Goal: Task Accomplishment & Management: Manage account settings

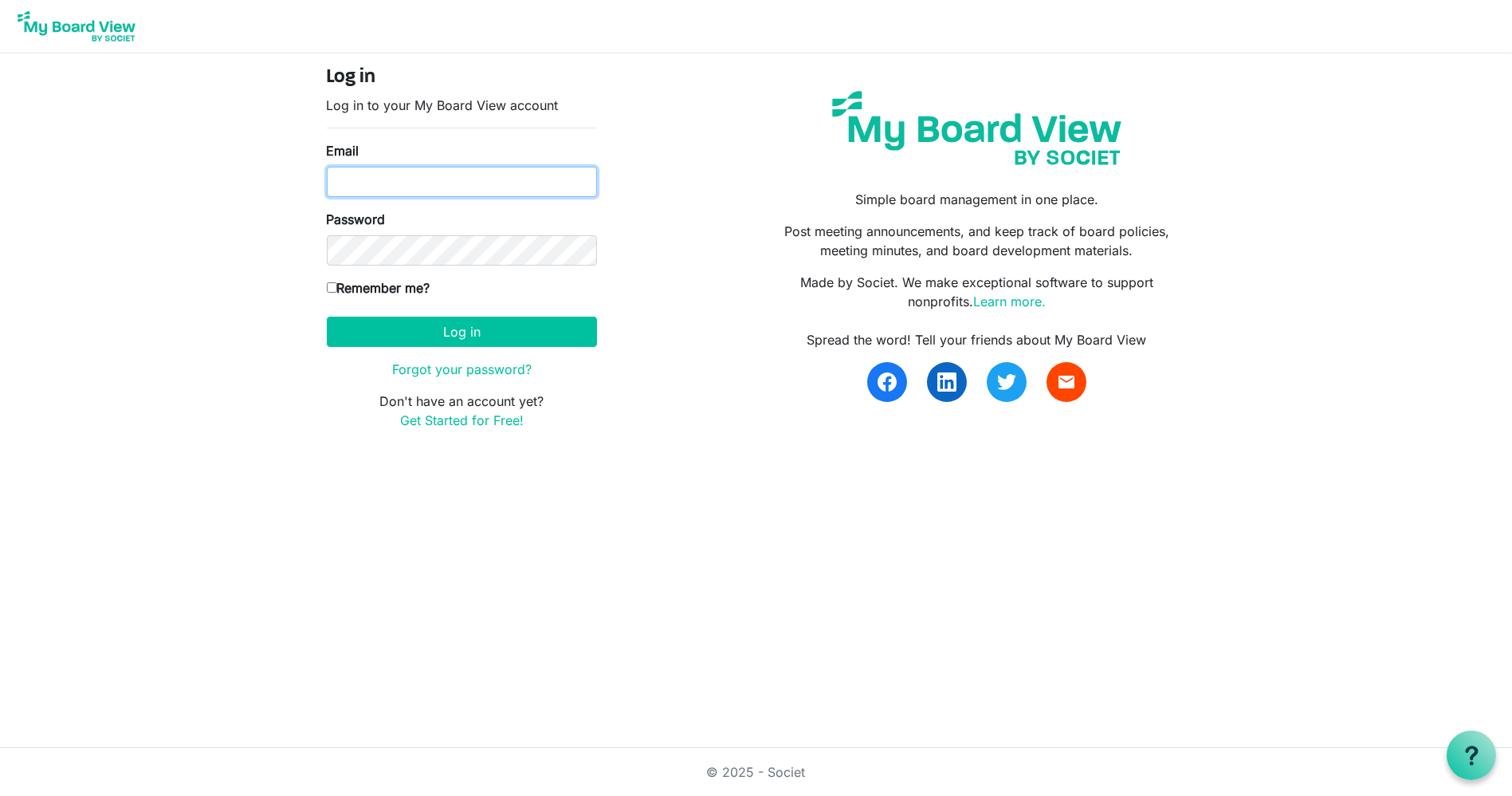
click at [508, 185] on input "Email" at bounding box center [462, 181] width 270 height 30
type input "[PERSON_NAME][EMAIL_ADDRESS][DOMAIN_NAME]"
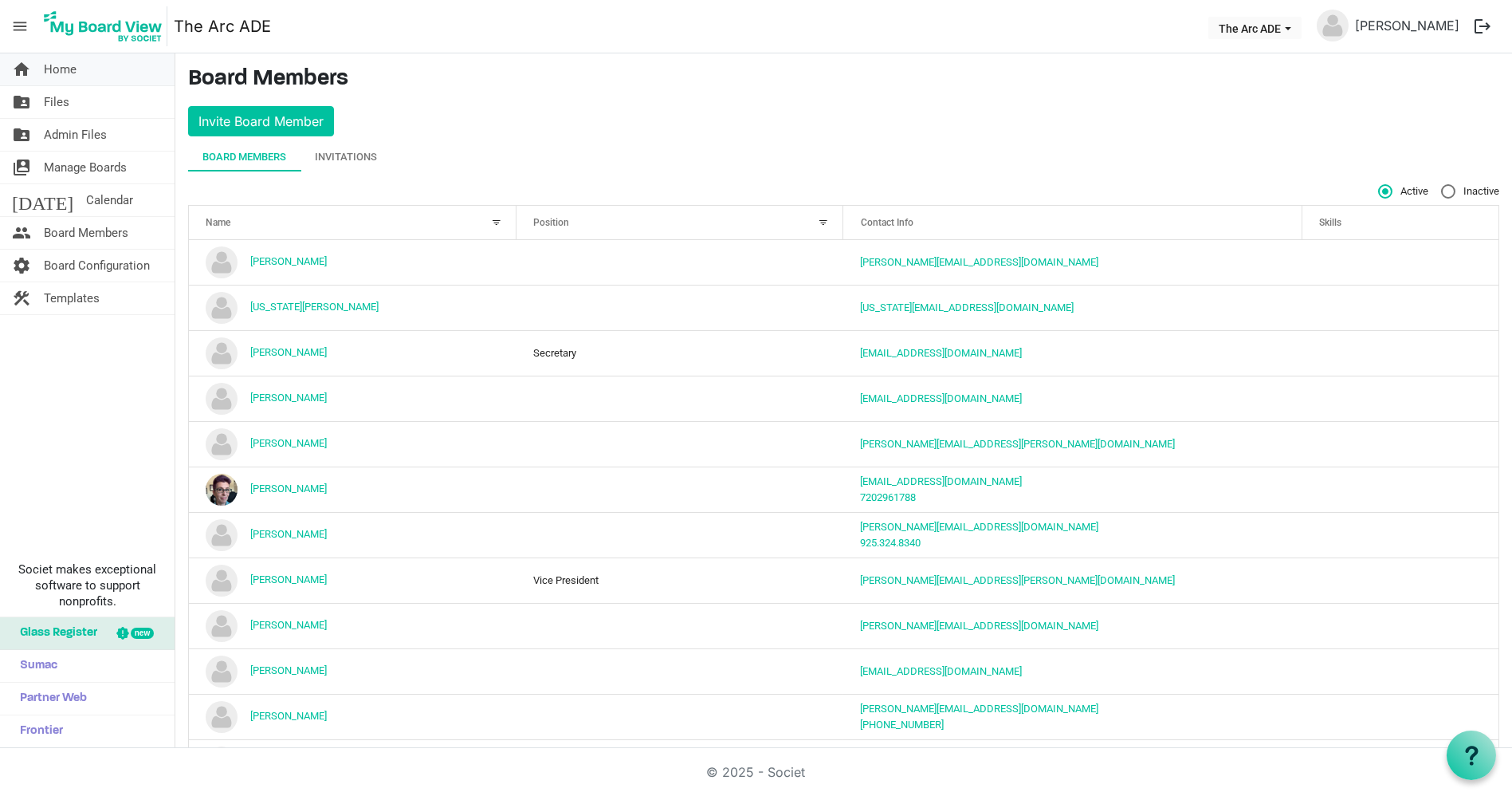
click at [95, 69] on link "home Home" at bounding box center [87, 69] width 175 height 32
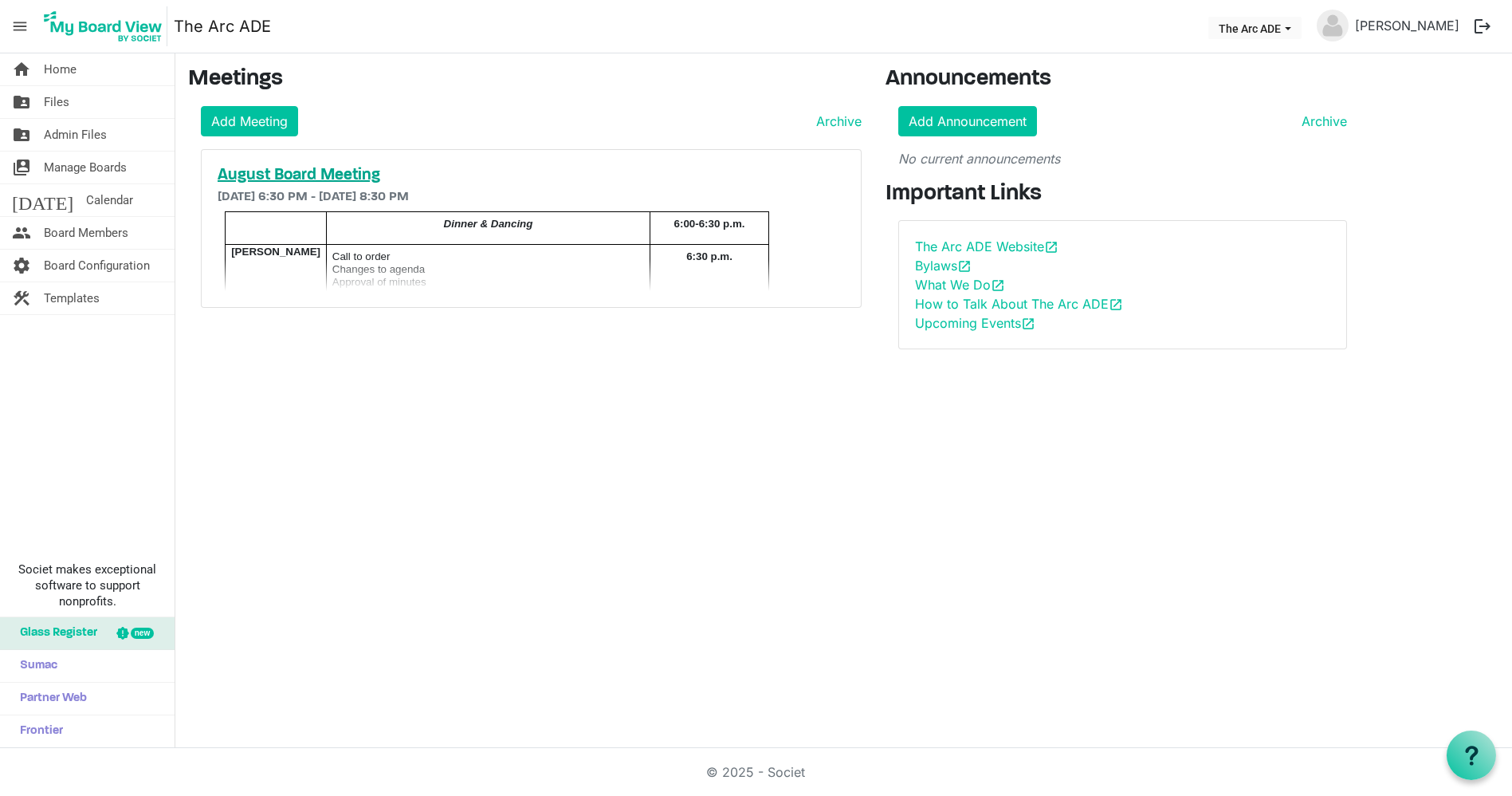
click at [473, 169] on h5 "August Board Meeting" at bounding box center [531, 175] width 628 height 19
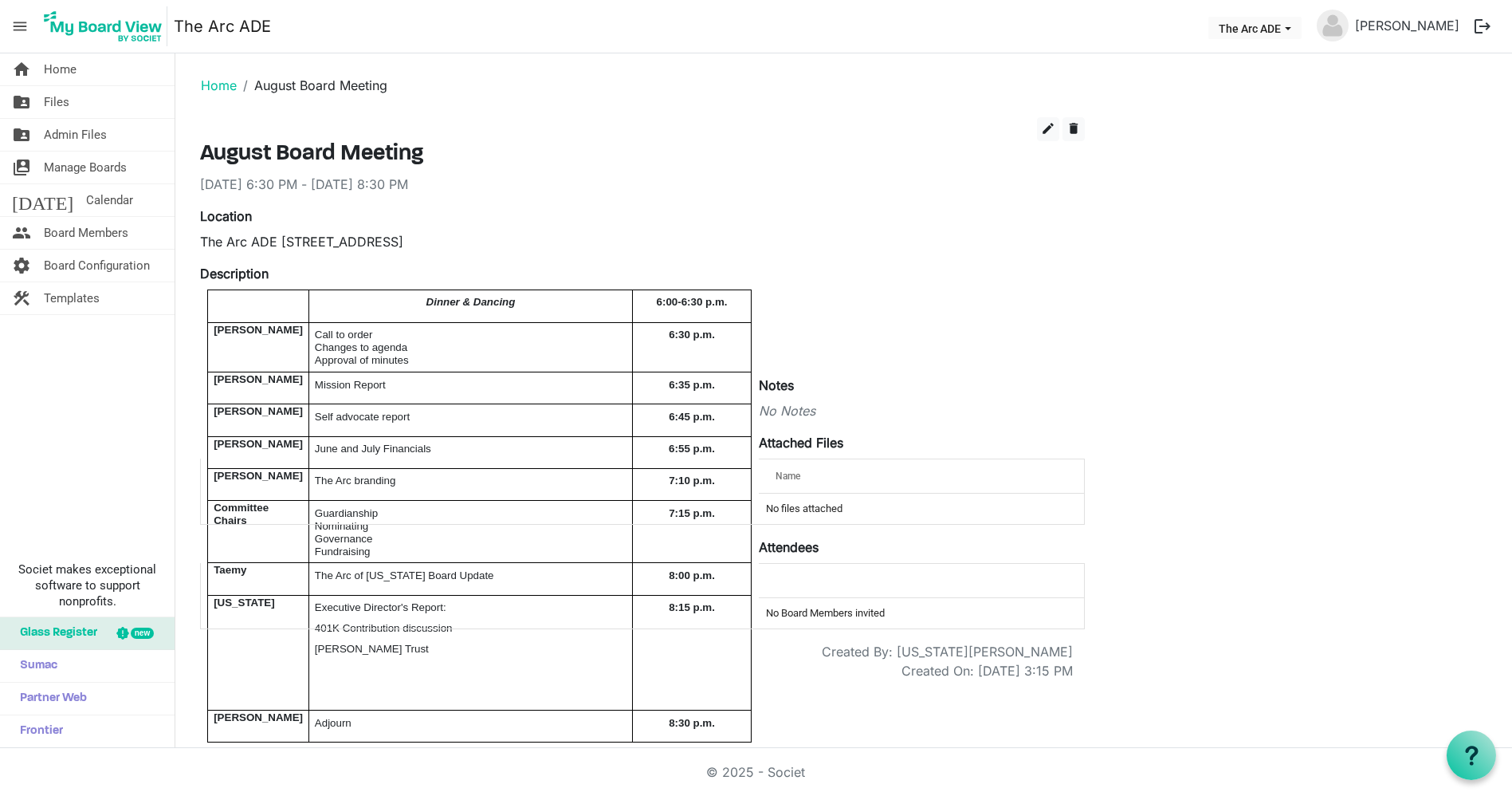
scroll to position [20, 0]
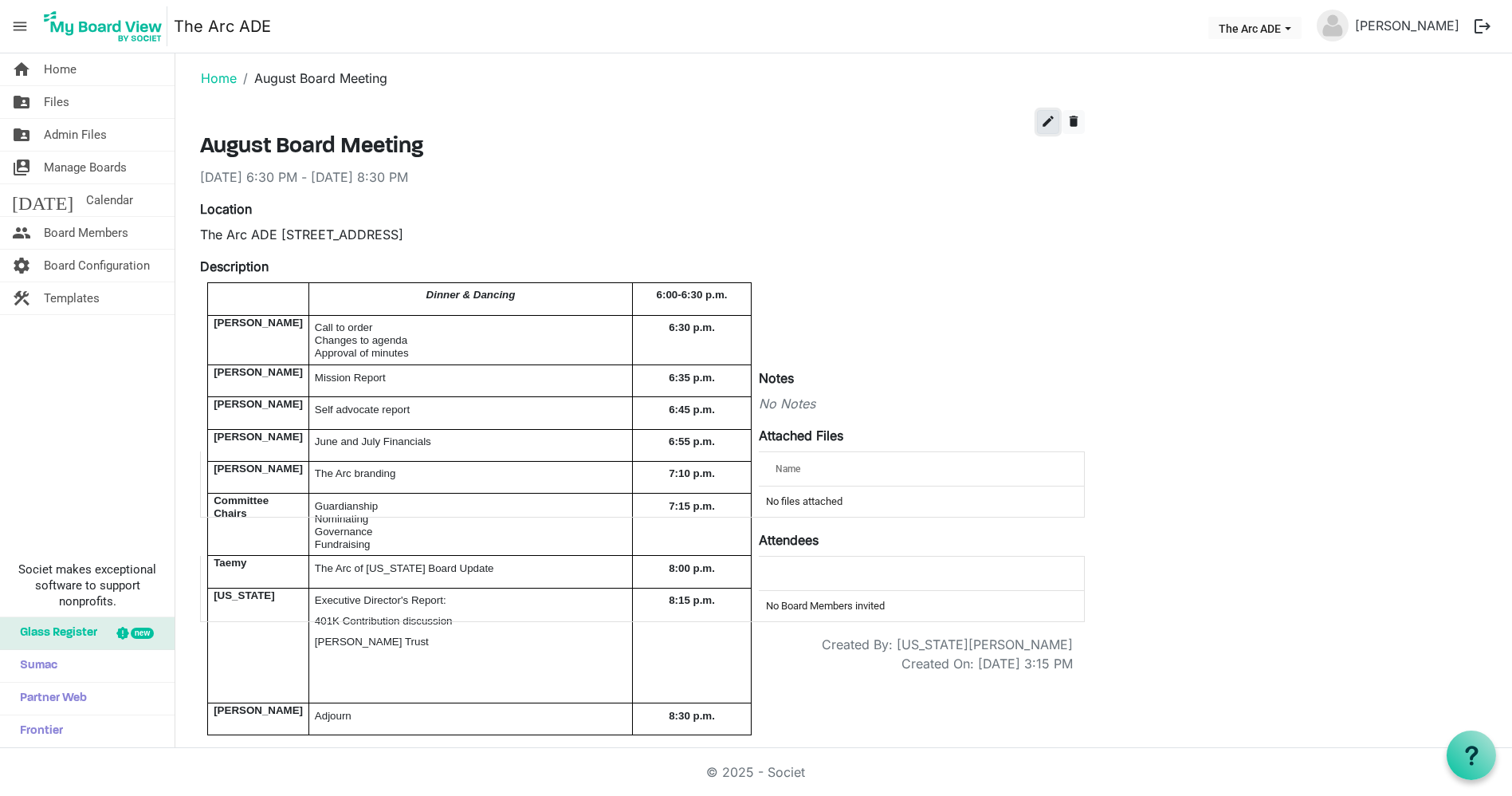
click at [1042, 114] on span "edit" at bounding box center [1048, 121] width 15 height 15
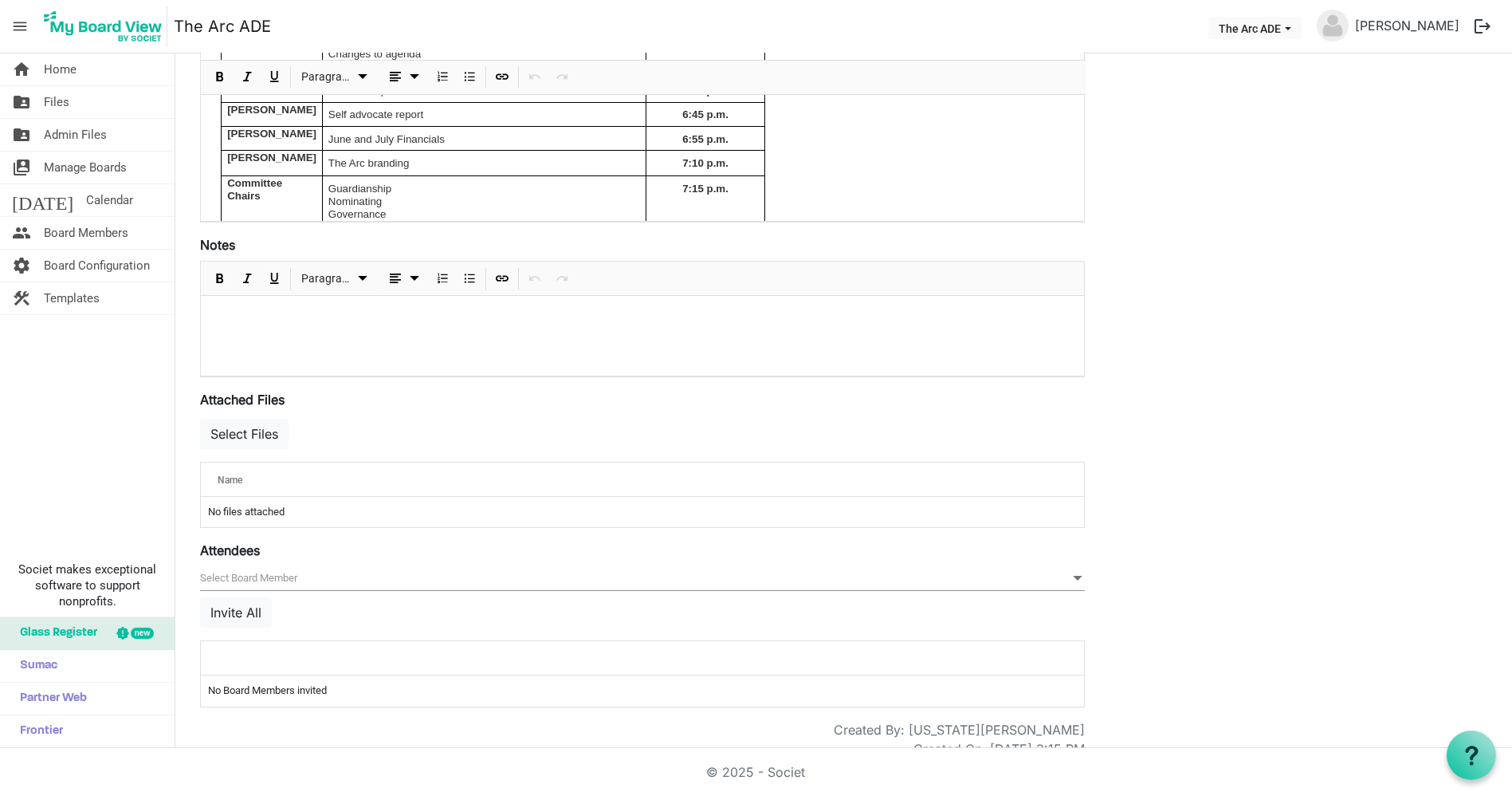
scroll to position [430, 0]
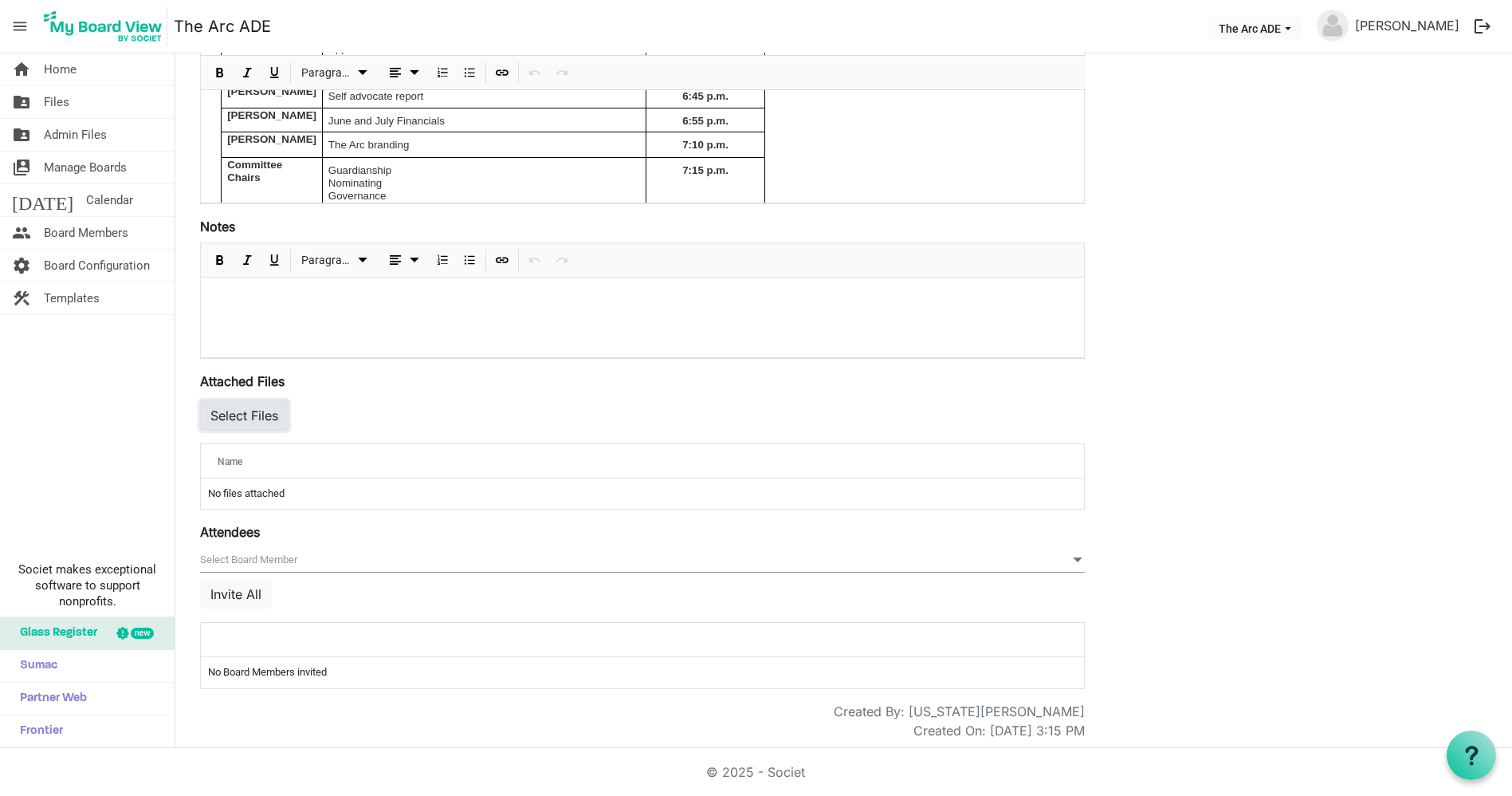
click at [235, 420] on button "Select Files" at bounding box center [244, 415] width 89 height 30
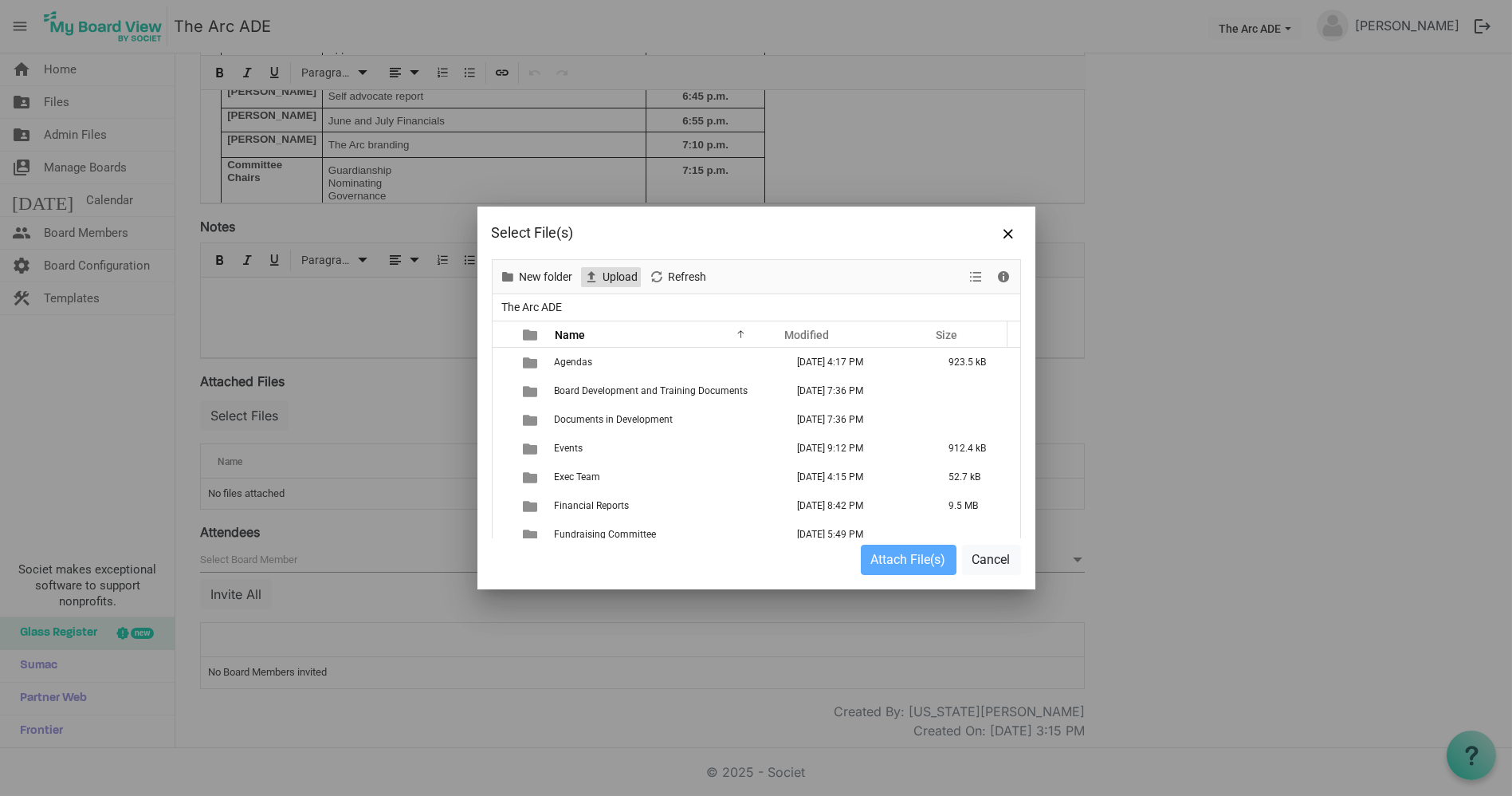
click at [610, 279] on span "Upload" at bounding box center [620, 277] width 38 height 20
click at [649, 500] on td "Financial Reports" at bounding box center [665, 505] width 231 height 28
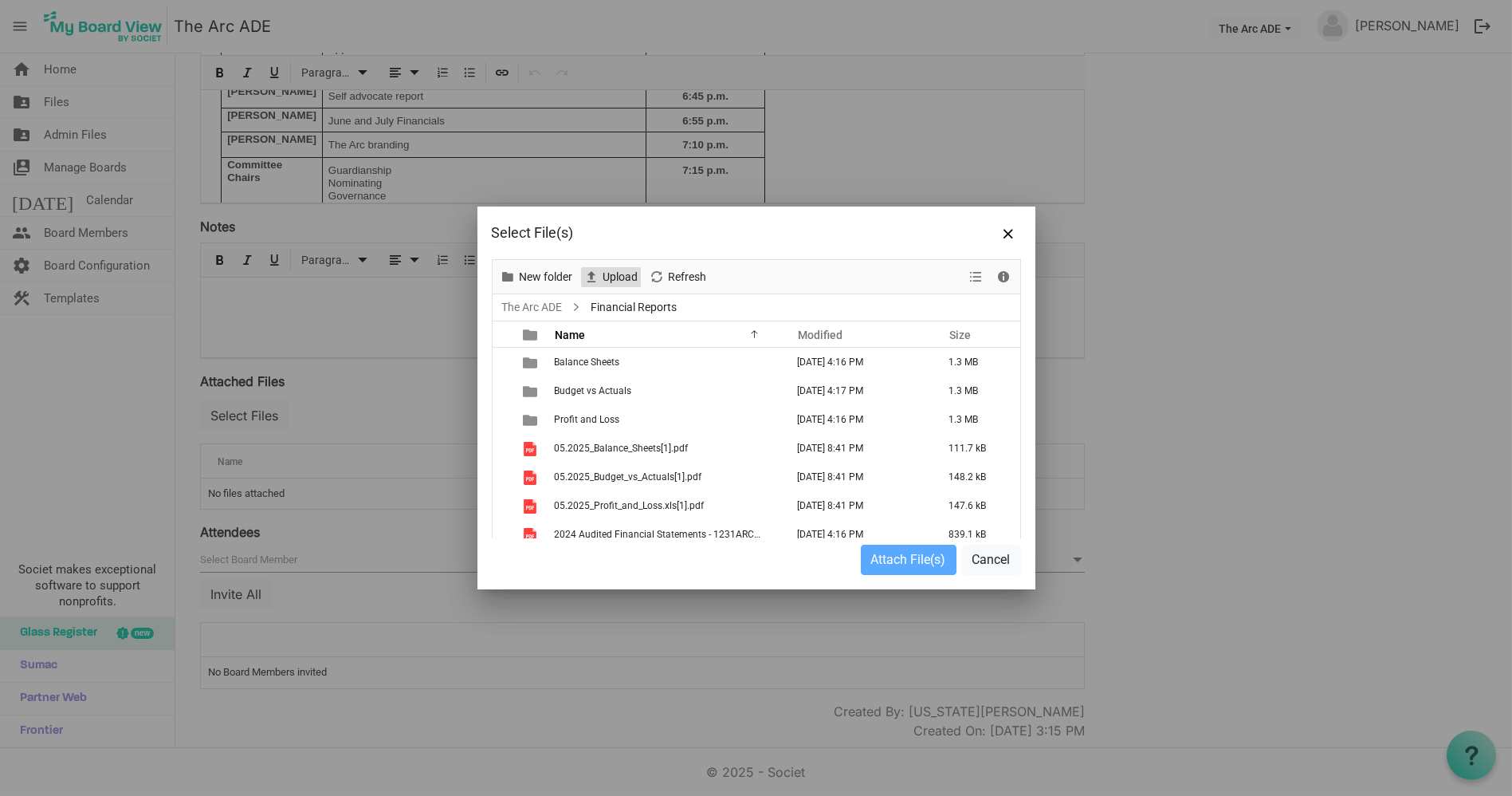
click at [619, 275] on span "Upload" at bounding box center [620, 277] width 38 height 20
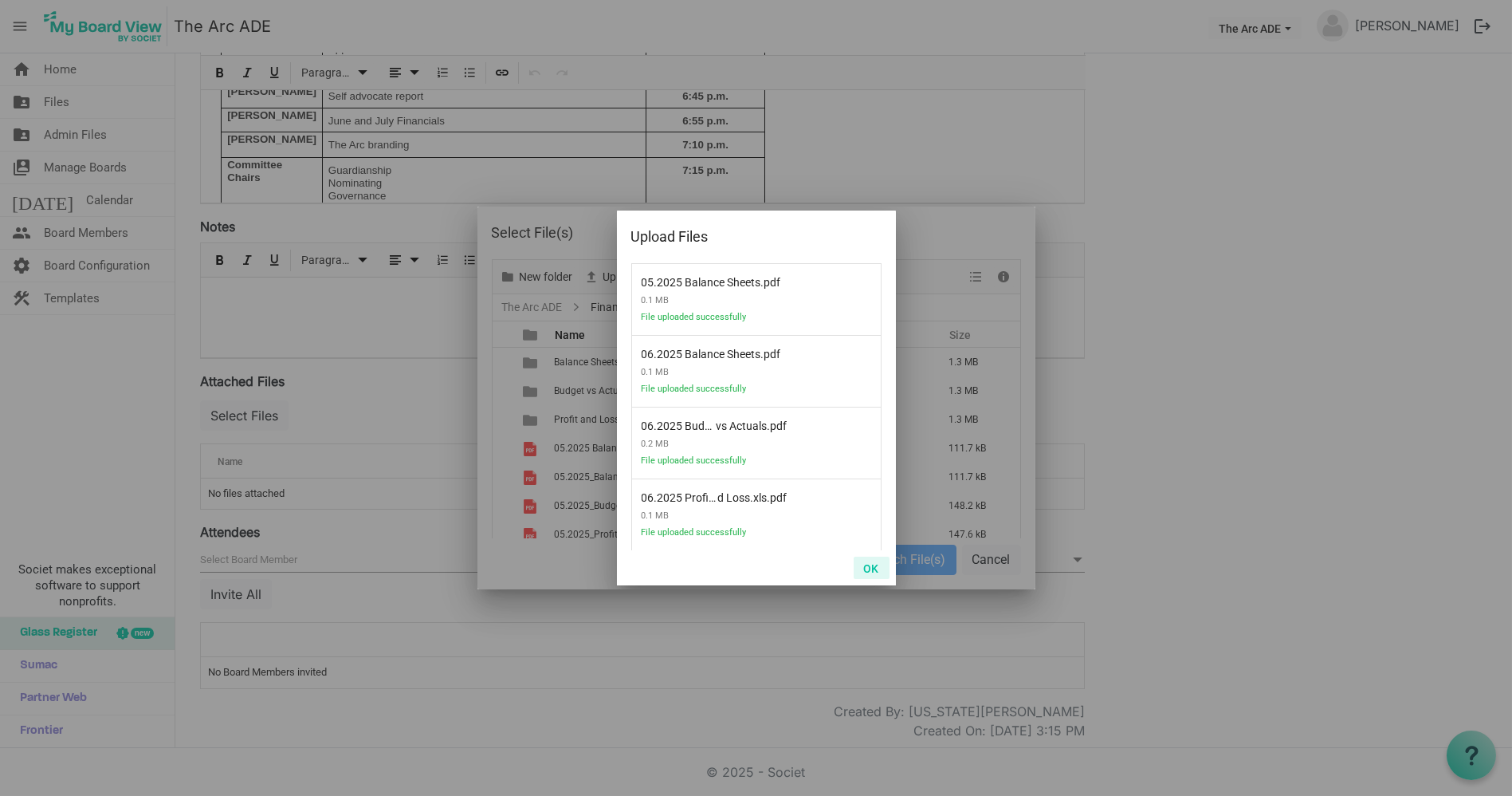
click at [870, 570] on button "OK" at bounding box center [871, 567] width 36 height 22
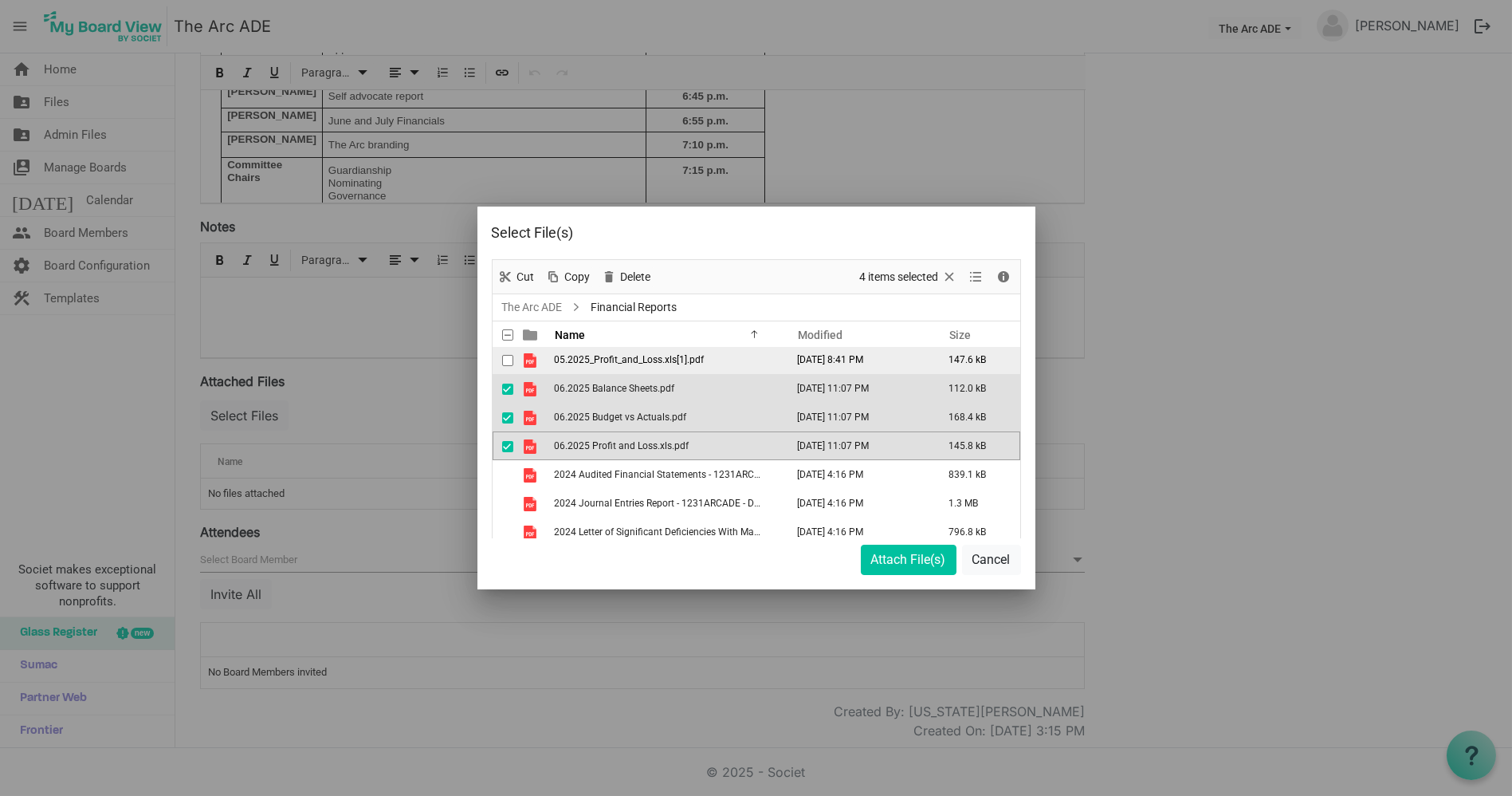
click at [503, 359] on span "checkbox" at bounding box center [508, 361] width 11 height 11
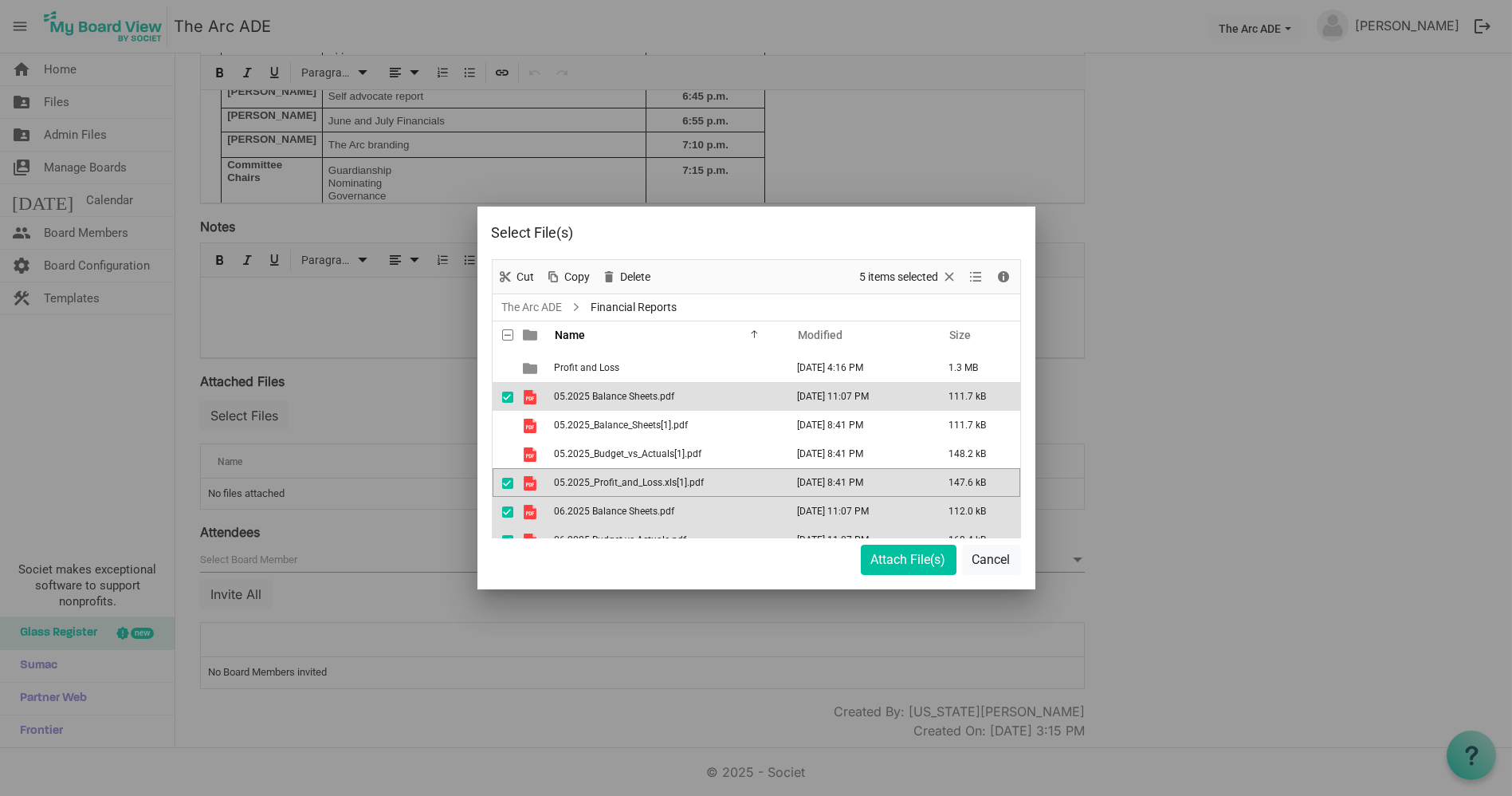
scroll to position [64, 0]
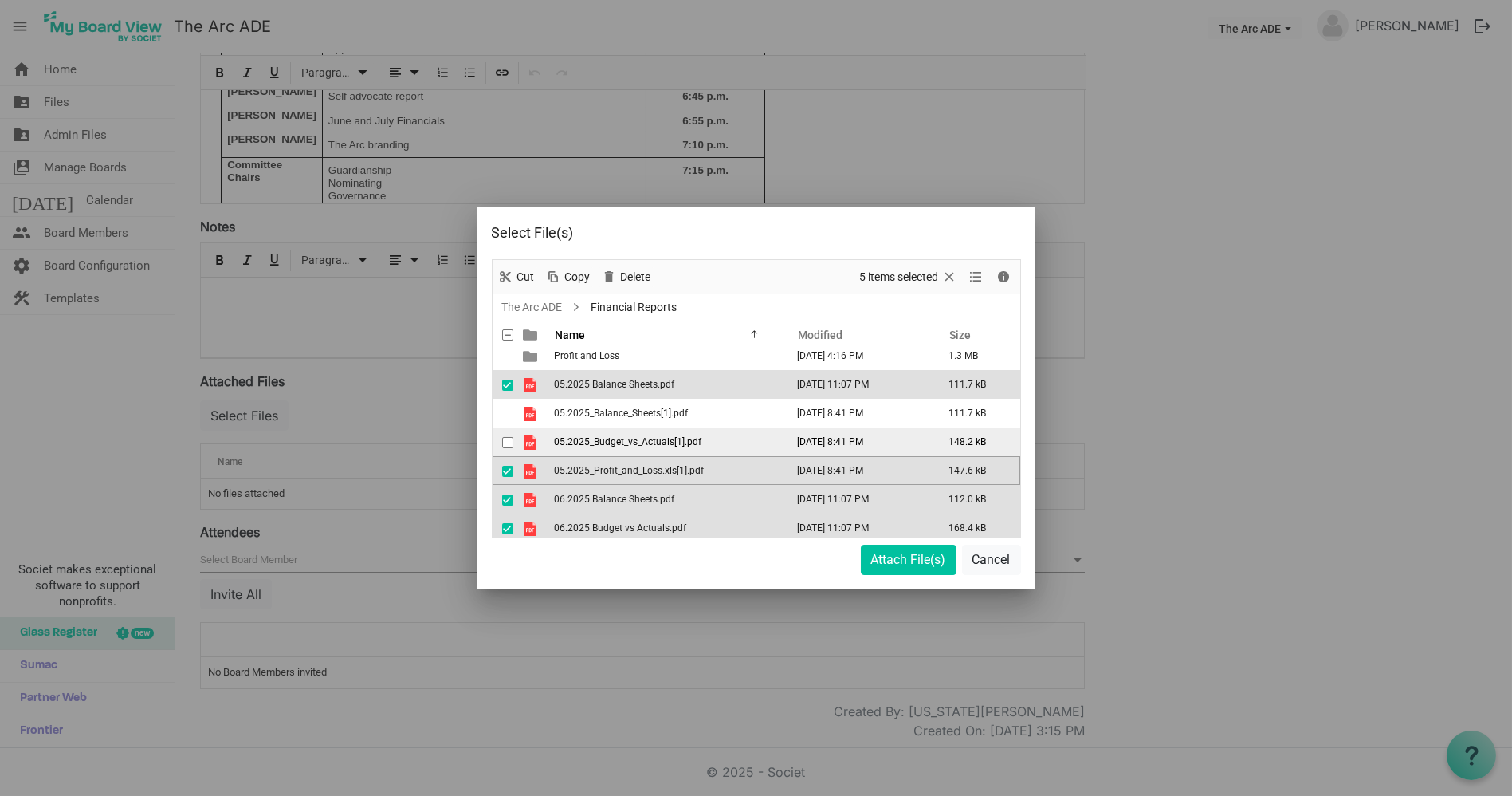
click at [508, 441] on span "checkbox" at bounding box center [508, 443] width 11 height 11
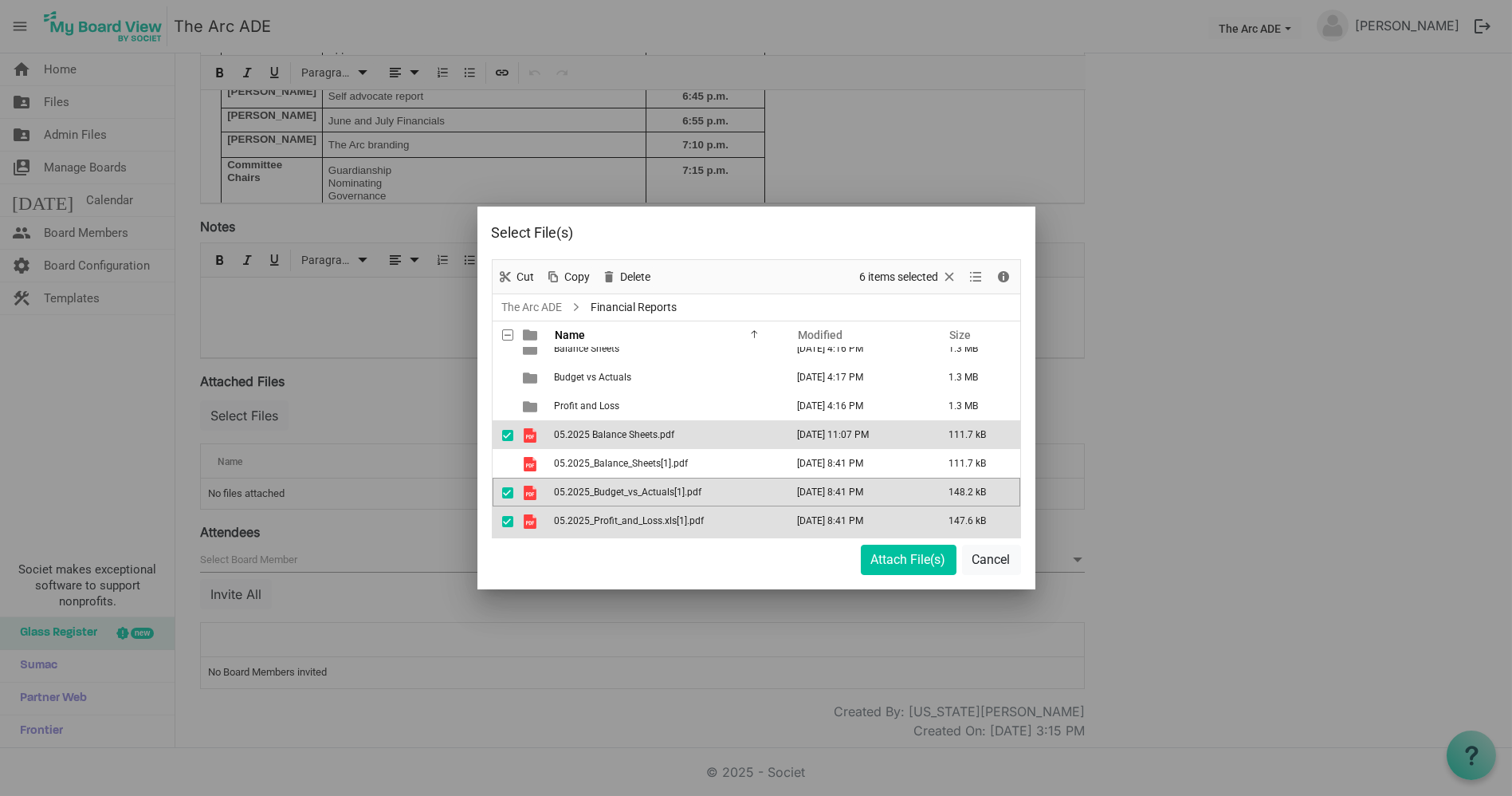
scroll to position [0, 0]
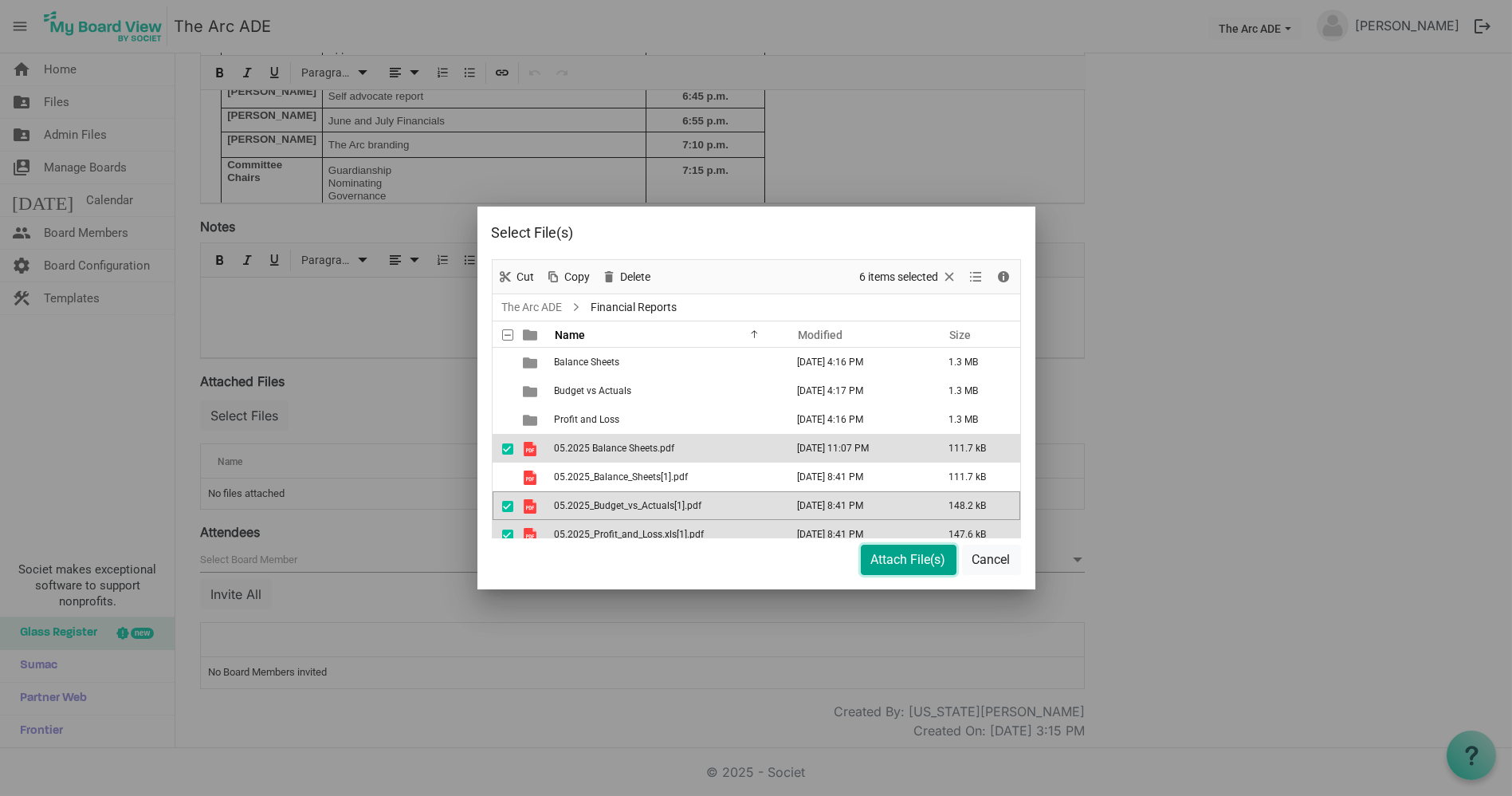
click at [896, 559] on button "Attach File(s)" at bounding box center [909, 560] width 96 height 30
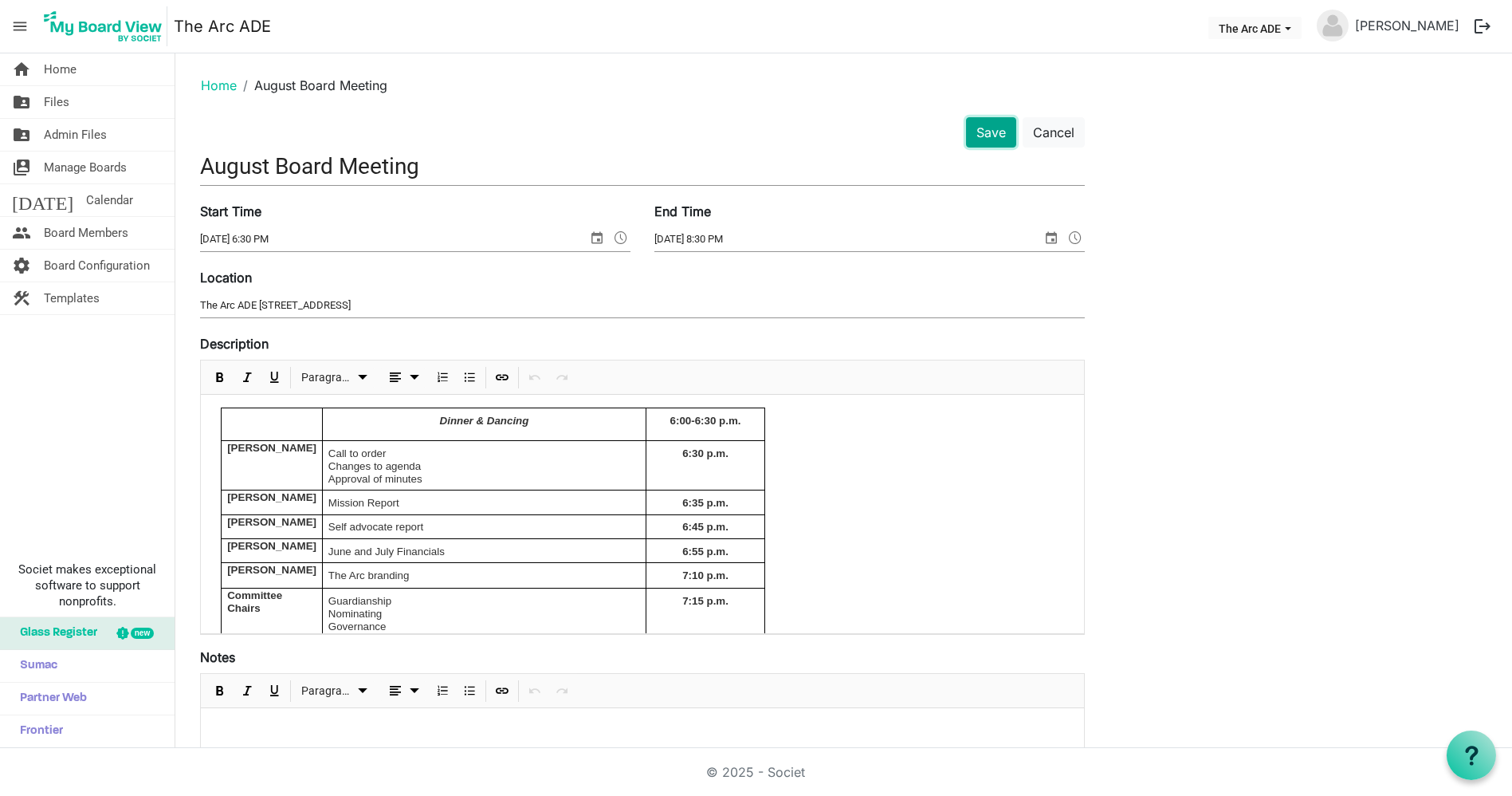
click at [990, 139] on button "Save" at bounding box center [991, 132] width 50 height 30
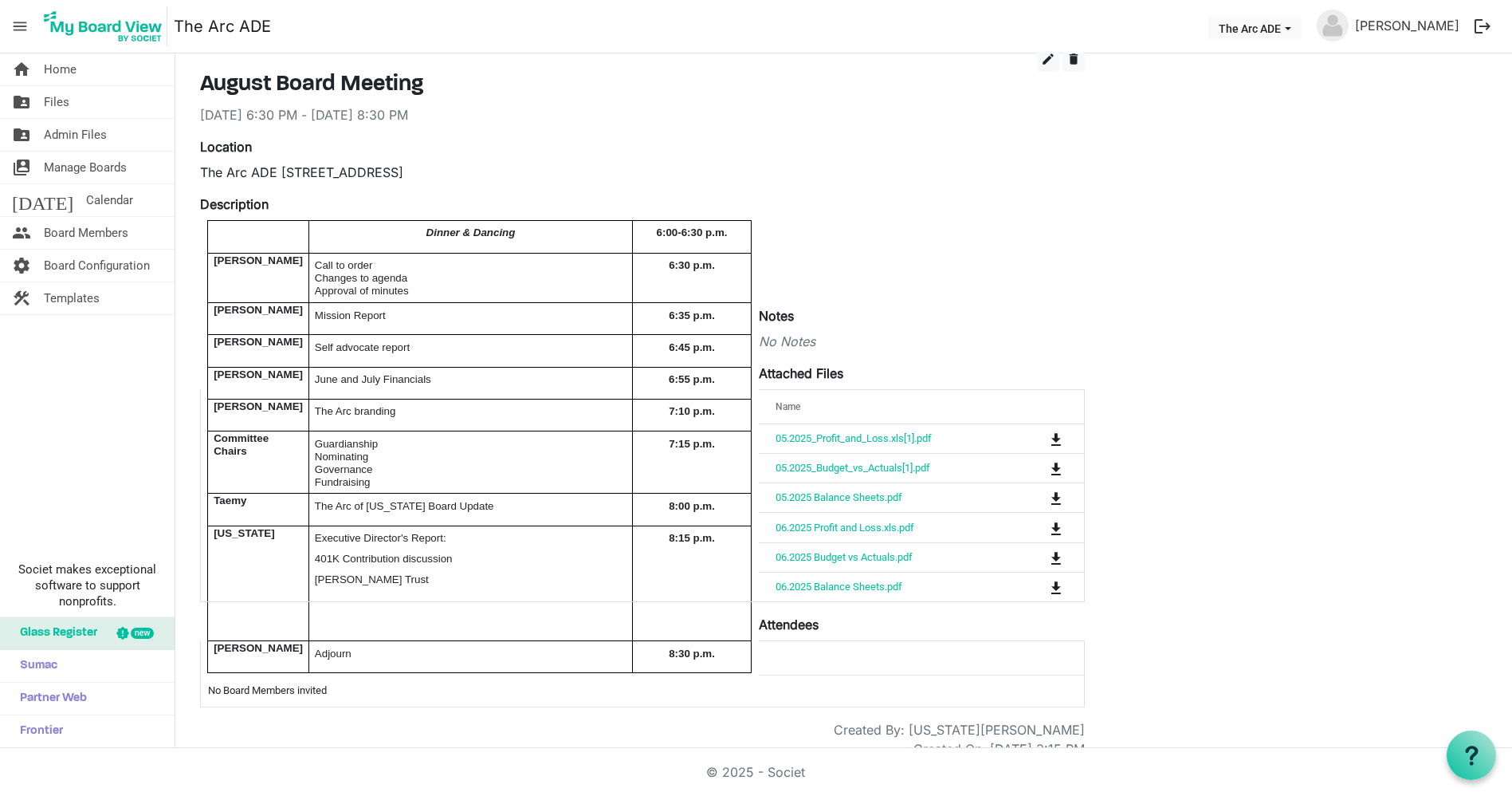
scroll to position [88, 0]
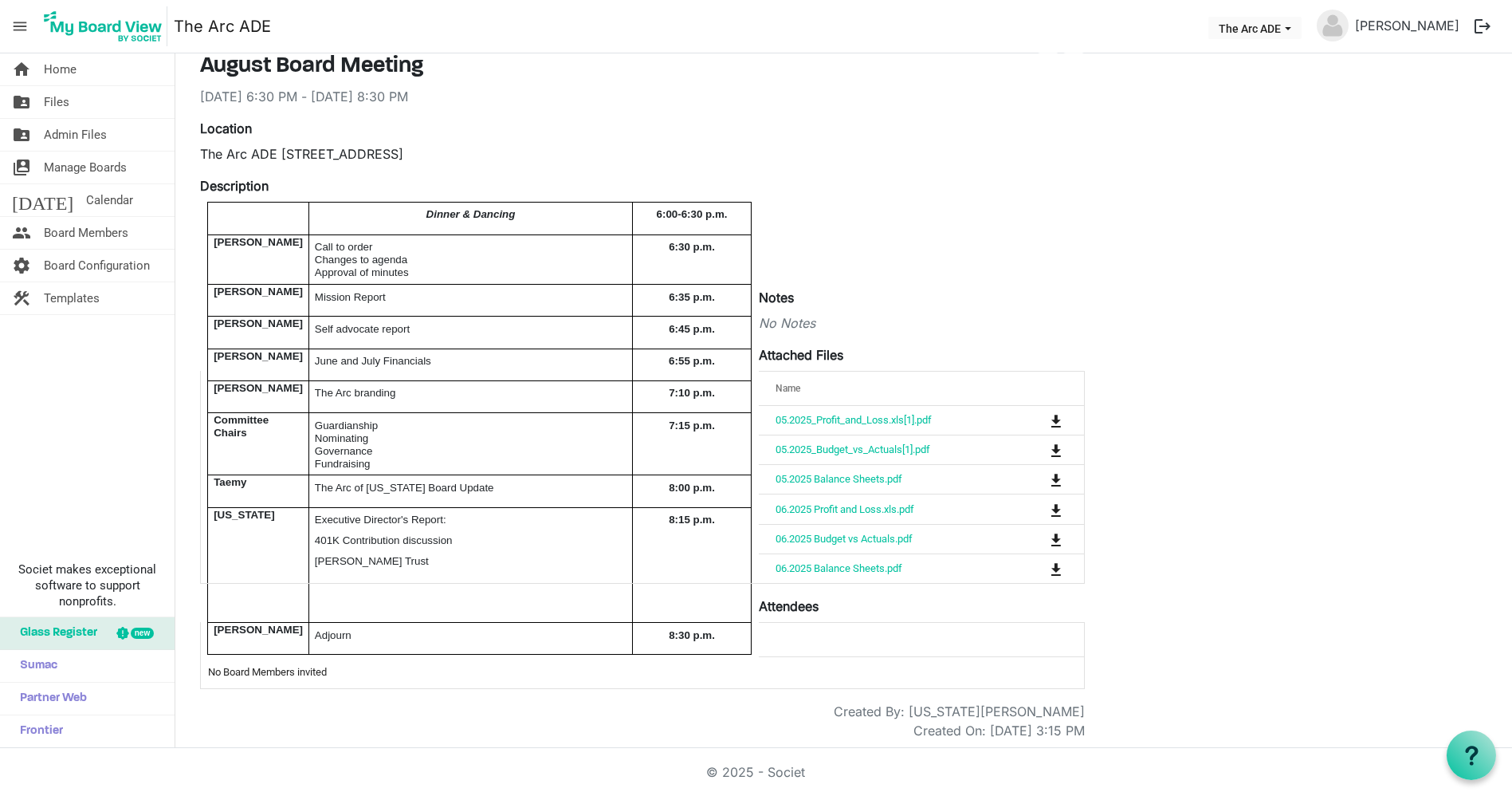
click at [296, 732] on div "Created On: [DATE] 3:15 PM" at bounding box center [642, 731] width 909 height 19
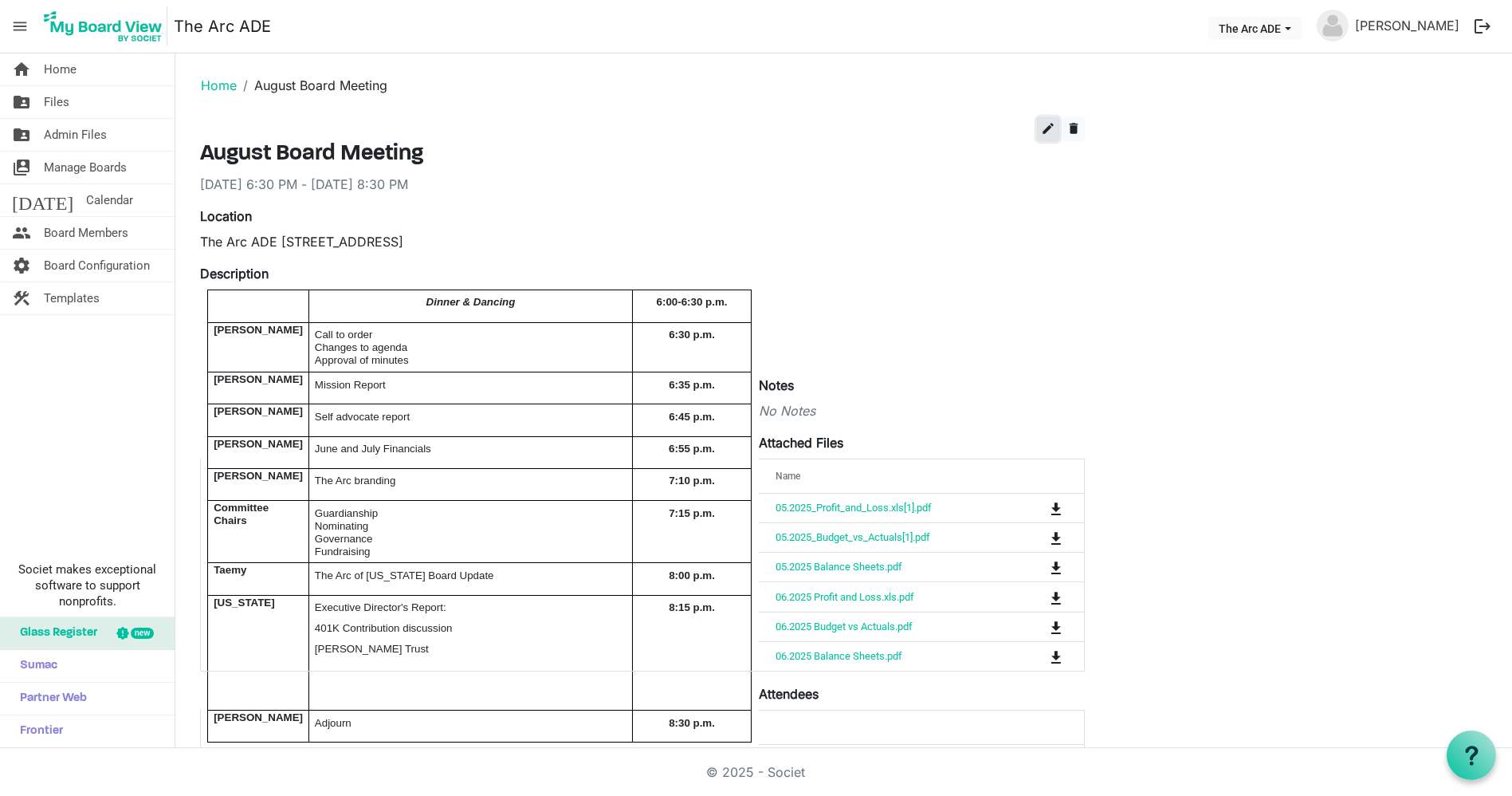
click at [1045, 128] on span "edit" at bounding box center [1048, 128] width 15 height 15
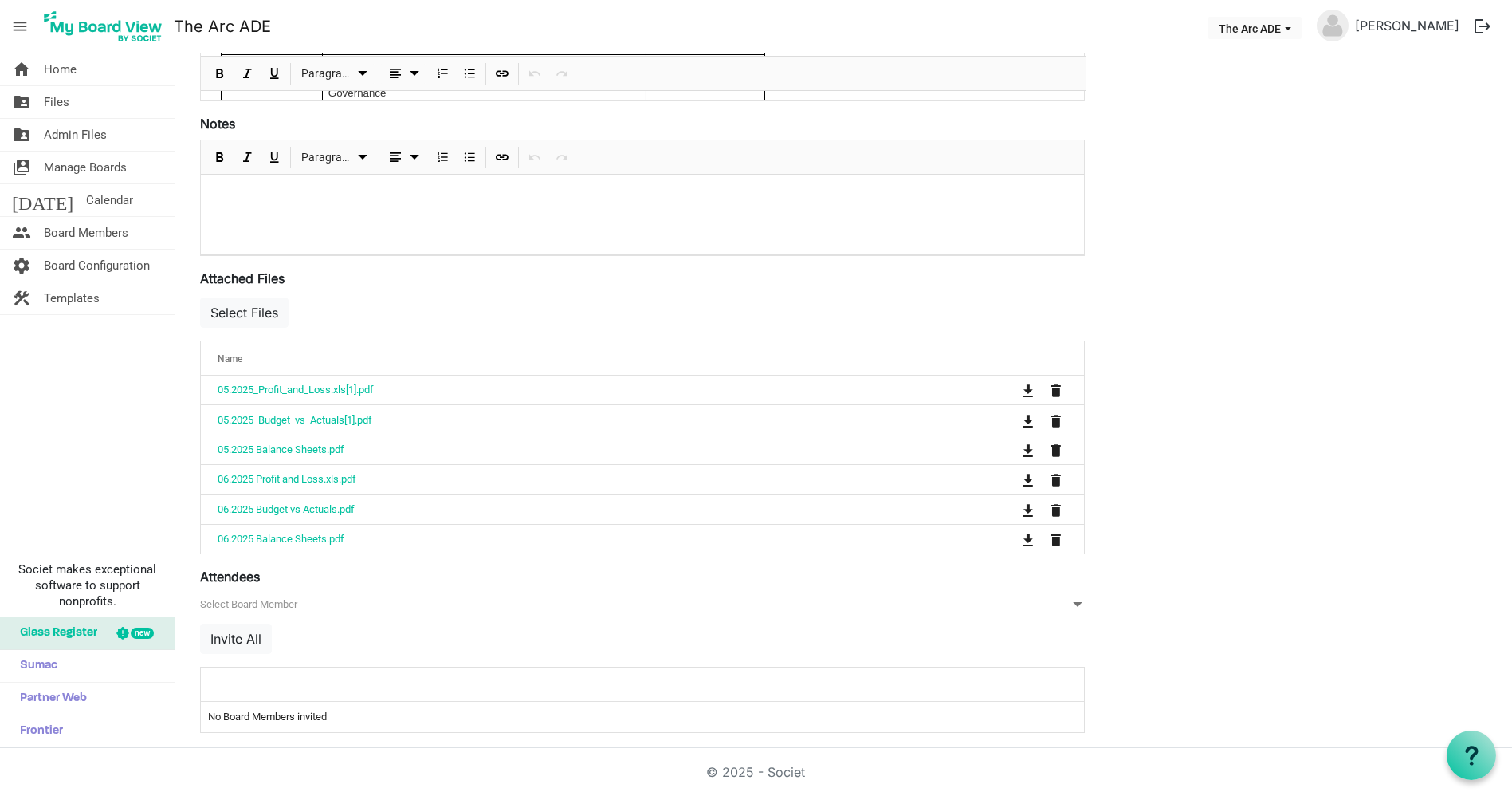
scroll to position [536, 0]
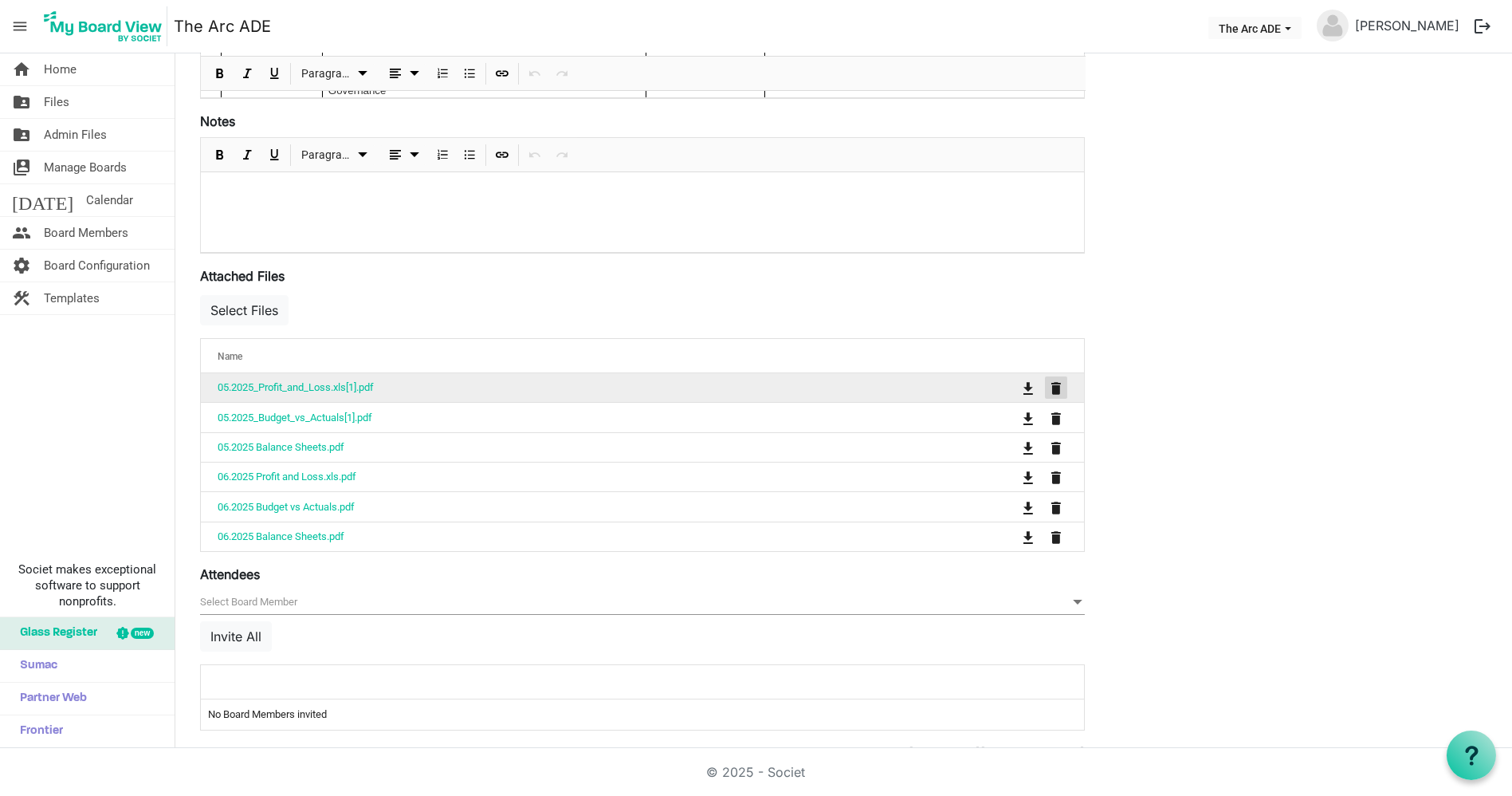
click at [1065, 387] on button "is Command column column header" at bounding box center [1056, 387] width 22 height 22
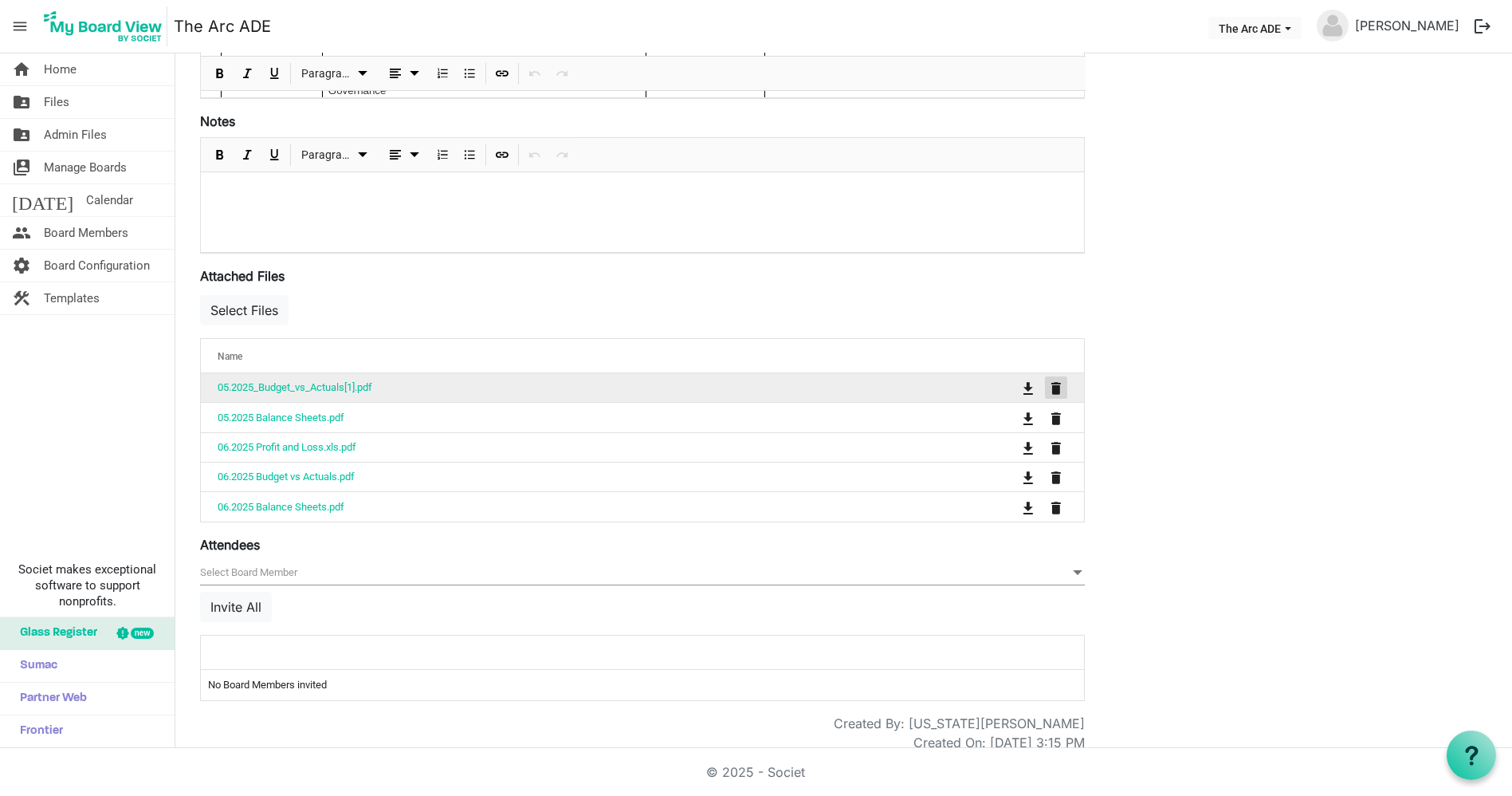
click at [1065, 387] on button "is Command column column header" at bounding box center [1056, 387] width 22 height 22
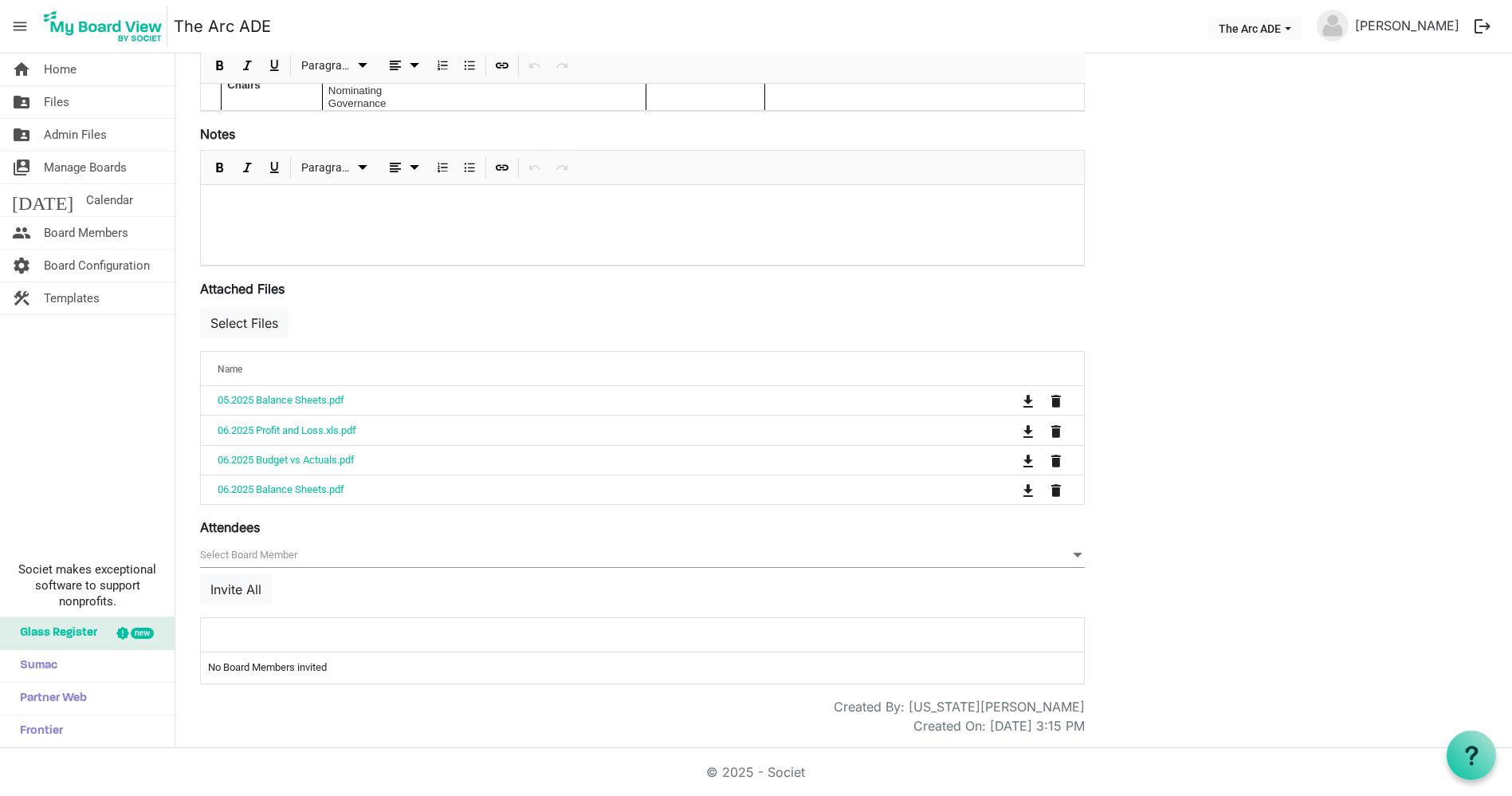
scroll to position [516, 0]
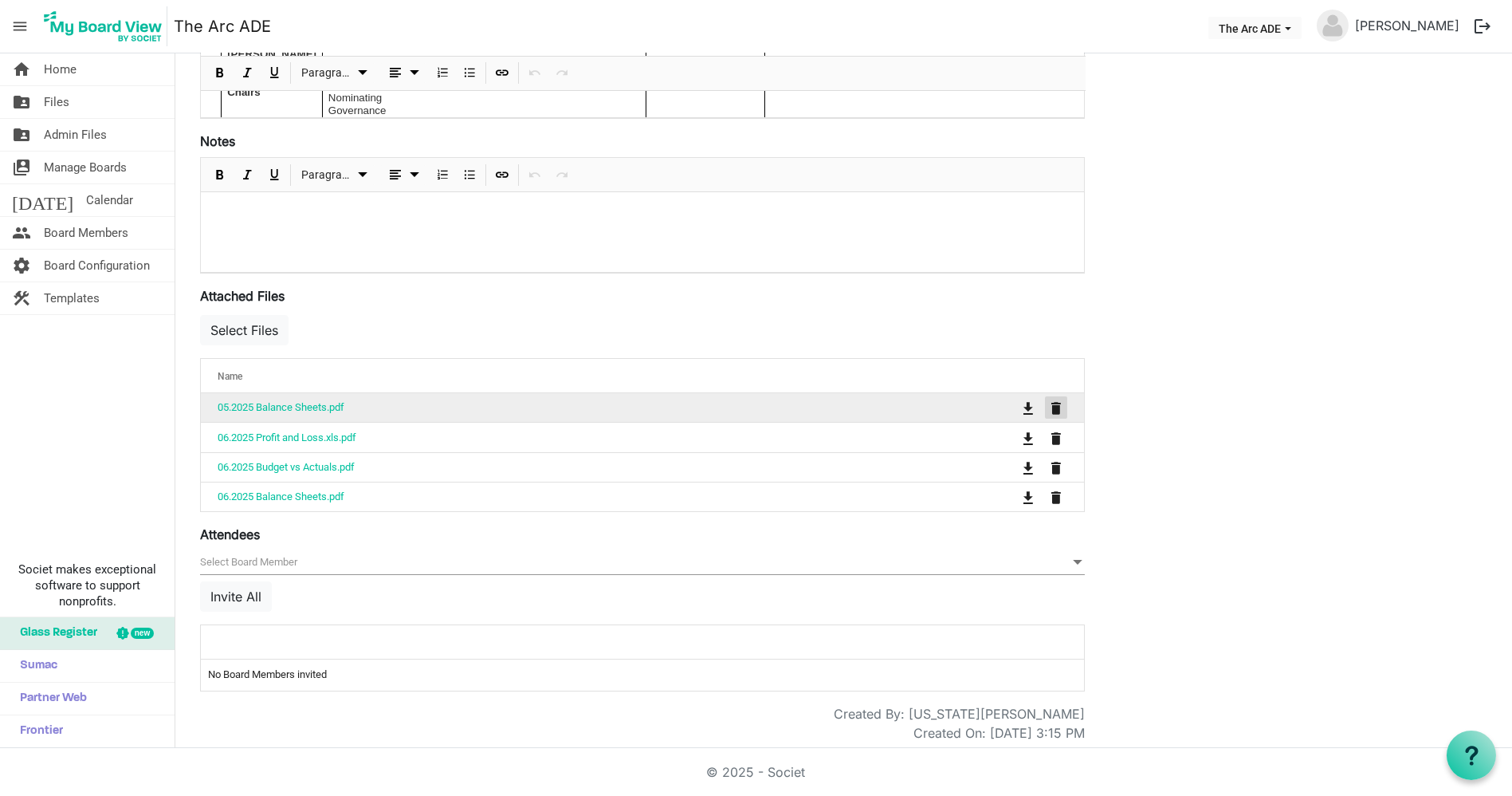
click at [1059, 409] on span "is Command column column header" at bounding box center [1056, 409] width 10 height 13
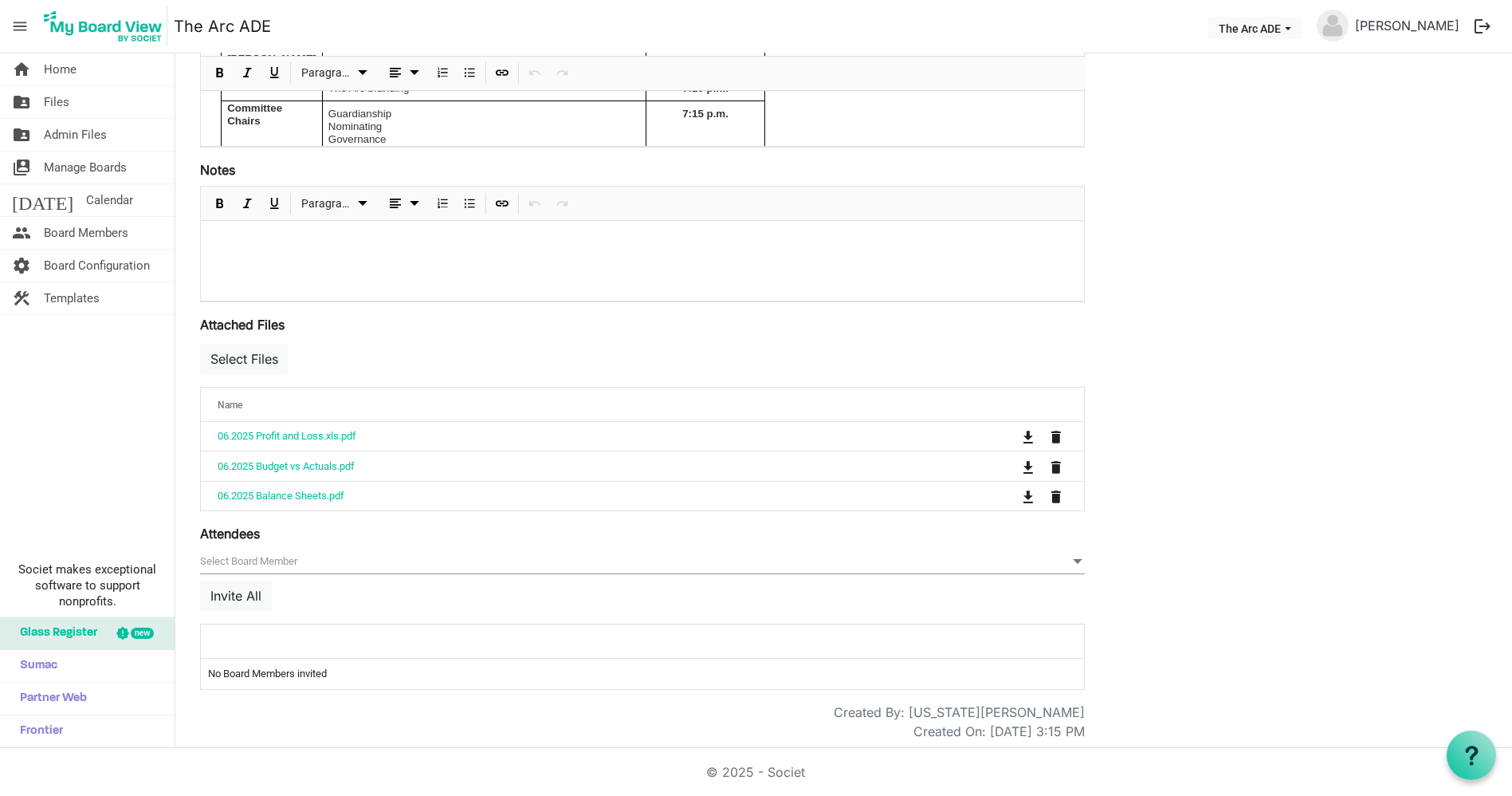
scroll to position [0, 0]
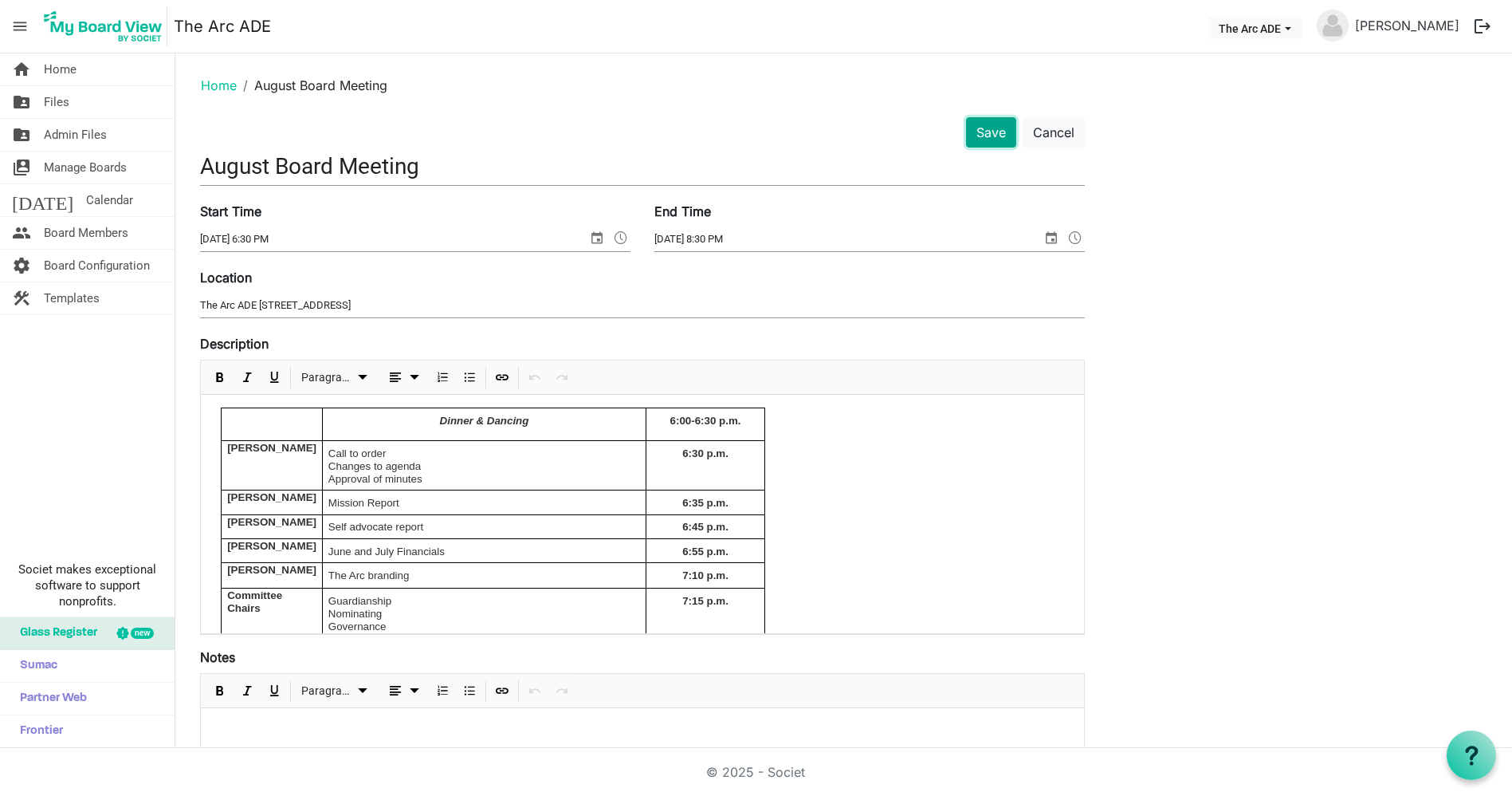
click at [986, 130] on button "Save" at bounding box center [991, 132] width 50 height 30
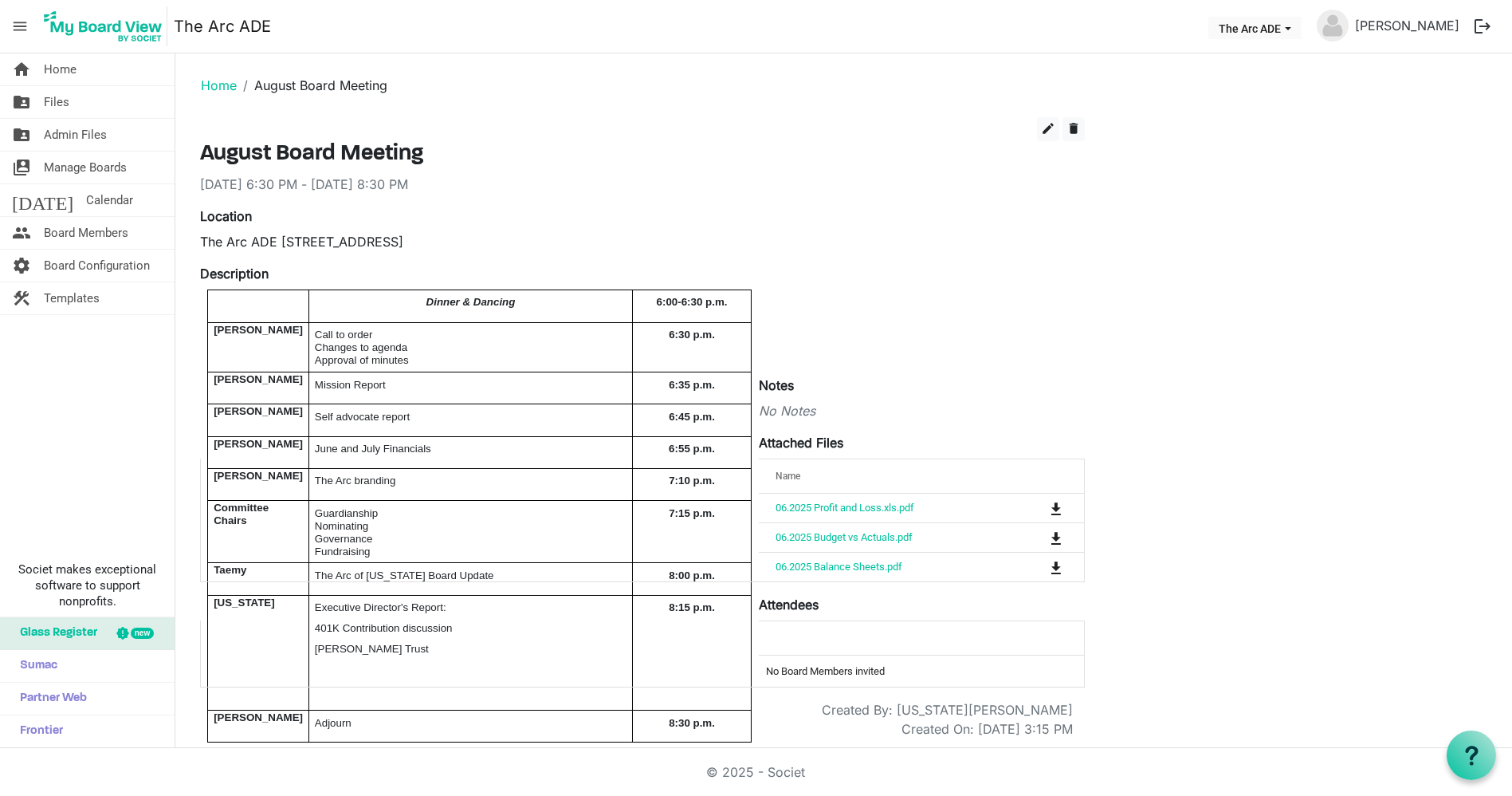
scroll to position [20, 0]
